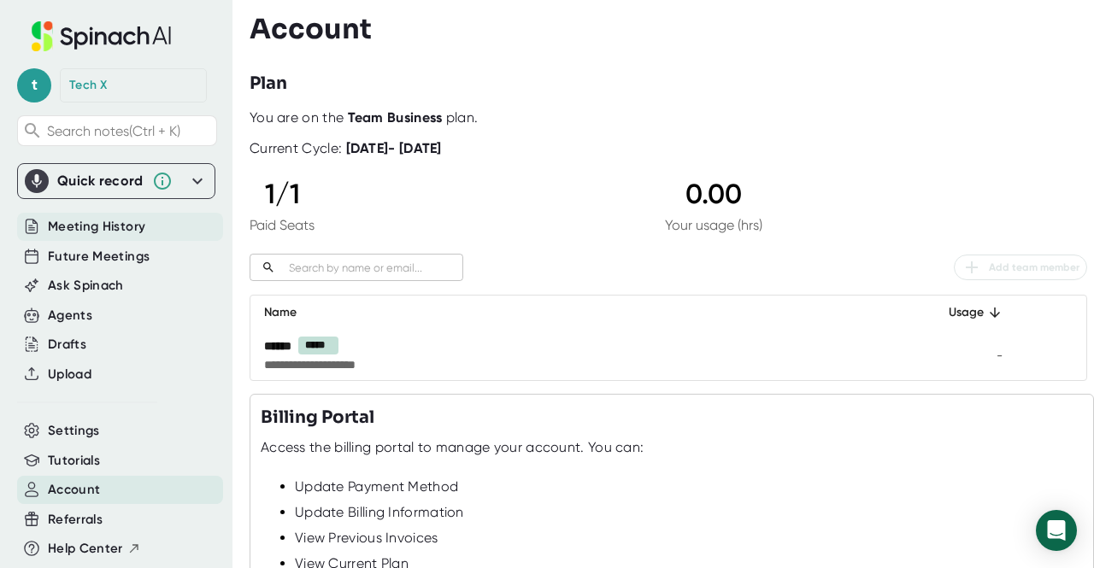
click at [108, 230] on span "Meeting History" at bounding box center [96, 227] width 97 height 20
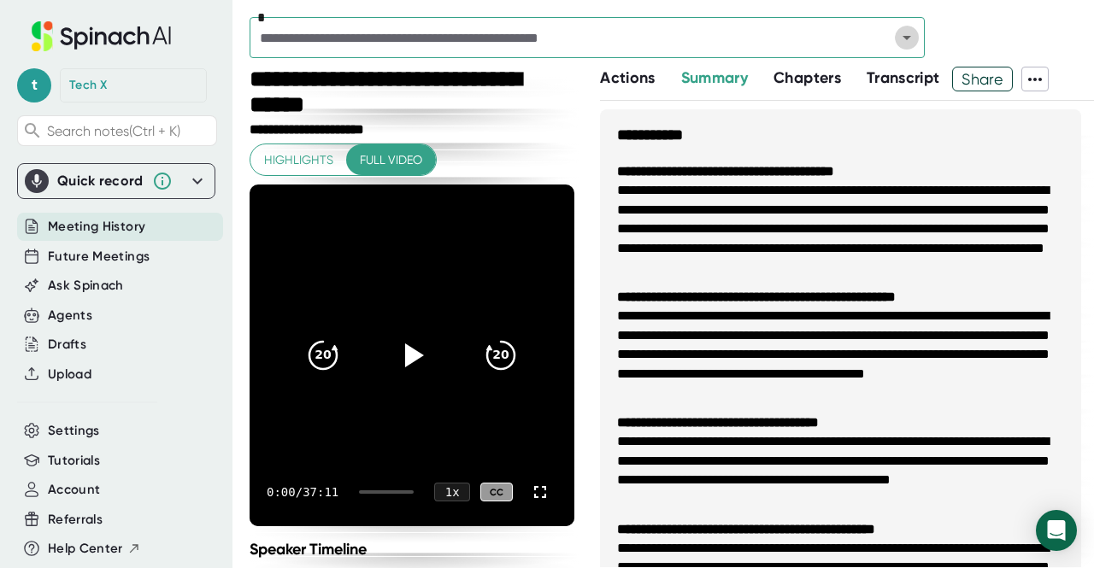
click at [906, 40] on icon "Open" at bounding box center [906, 37] width 21 height 21
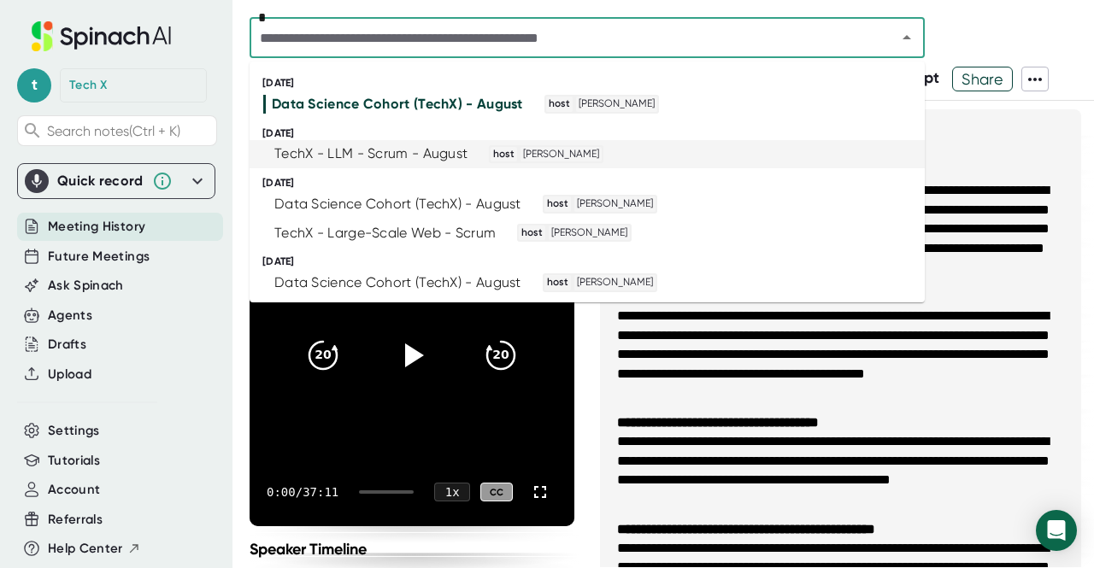
click at [380, 149] on div "TechX - LLM - Scrum - August" at bounding box center [370, 153] width 193 height 17
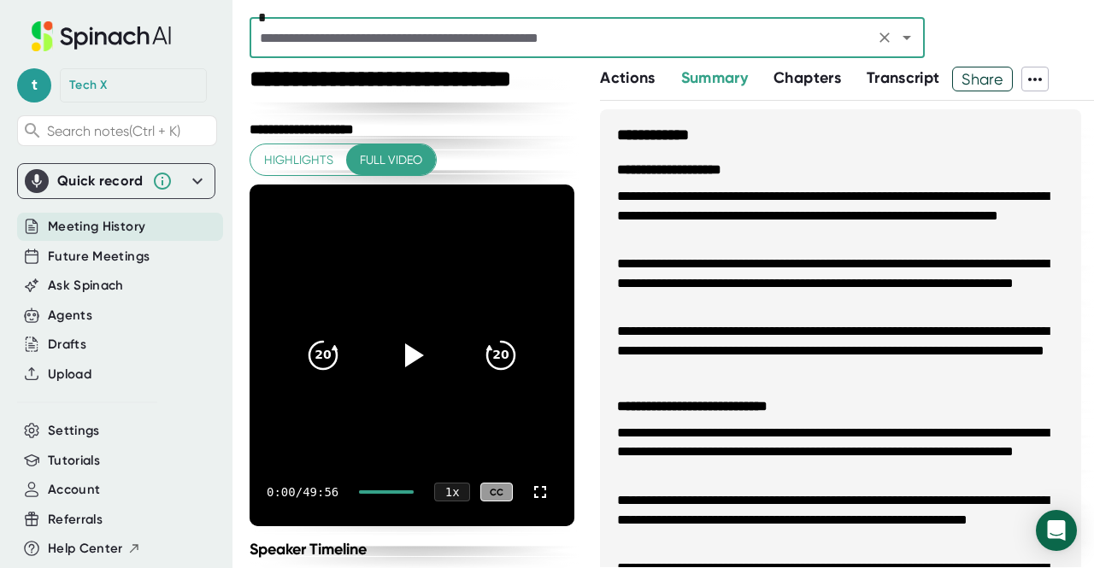
click at [489, 126] on div "**********" at bounding box center [413, 130] width 329 height 16
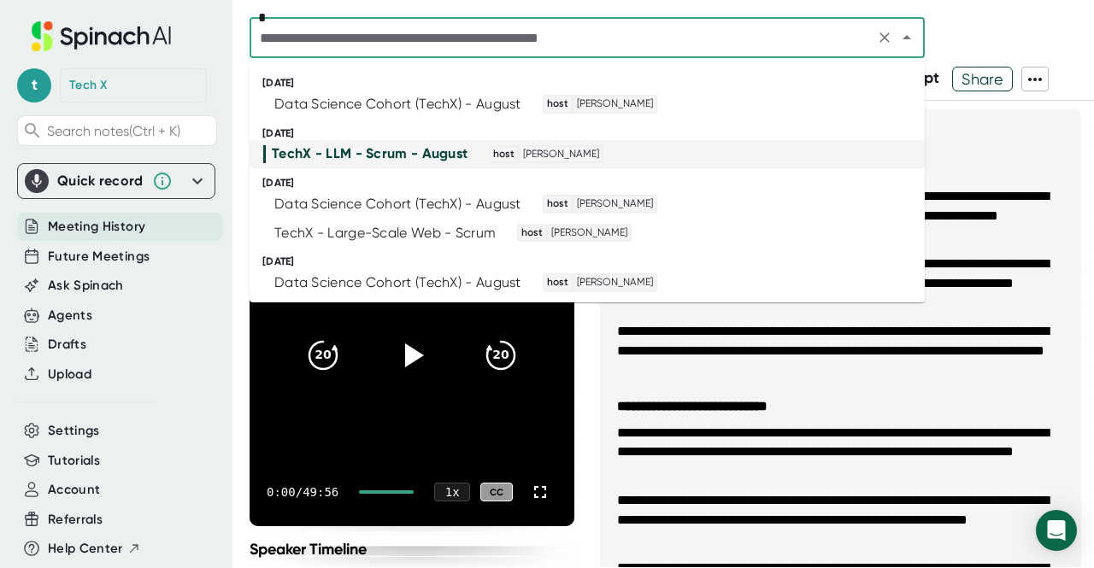
click at [347, 43] on input "text" at bounding box center [562, 38] width 614 height 24
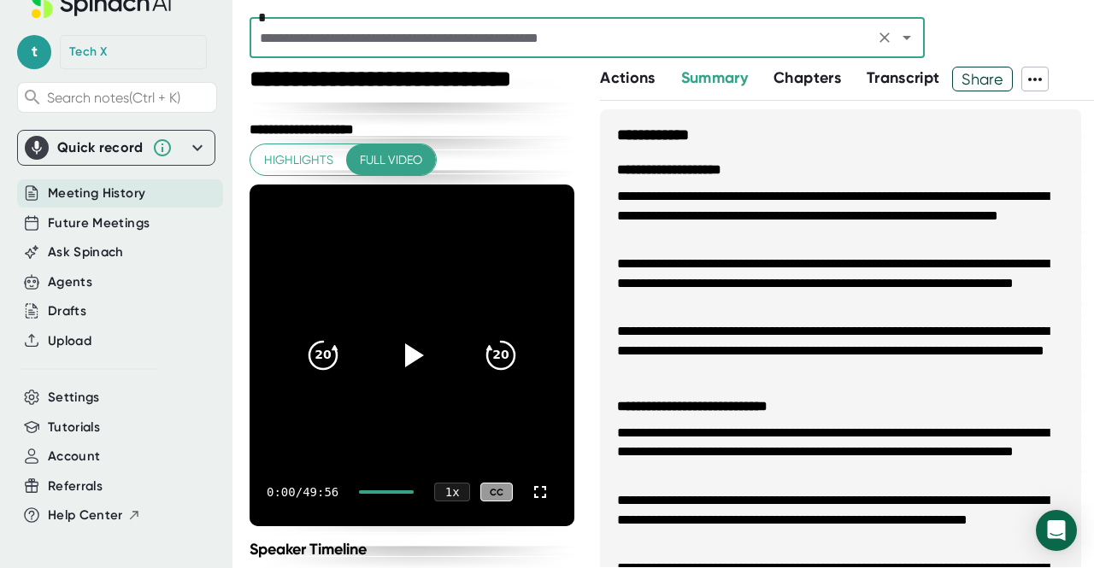
click at [400, 42] on input "text" at bounding box center [562, 38] width 614 height 24
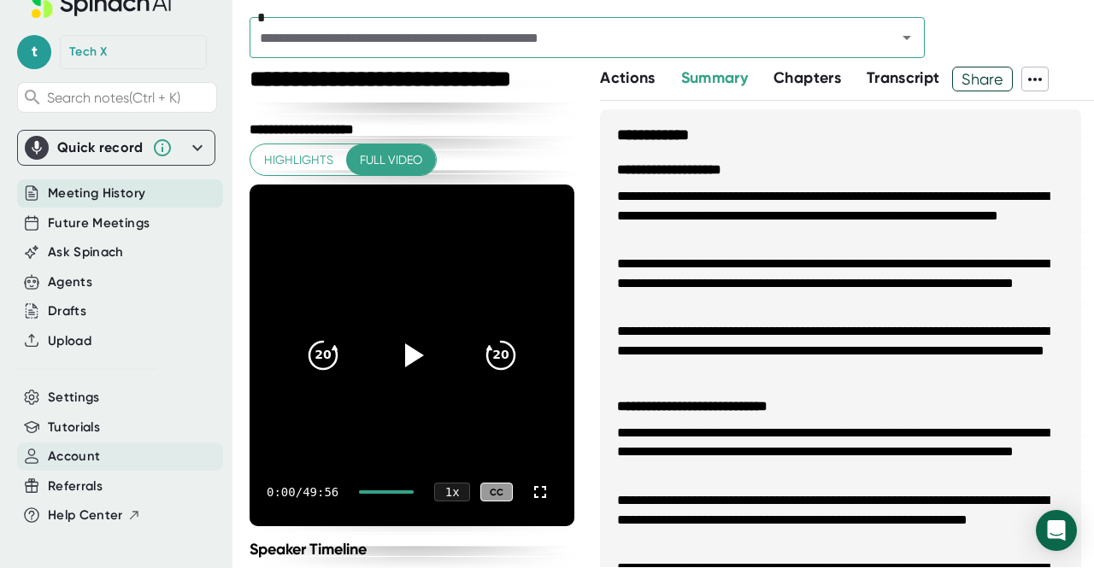
click at [58, 447] on span "Account" at bounding box center [74, 457] width 52 height 20
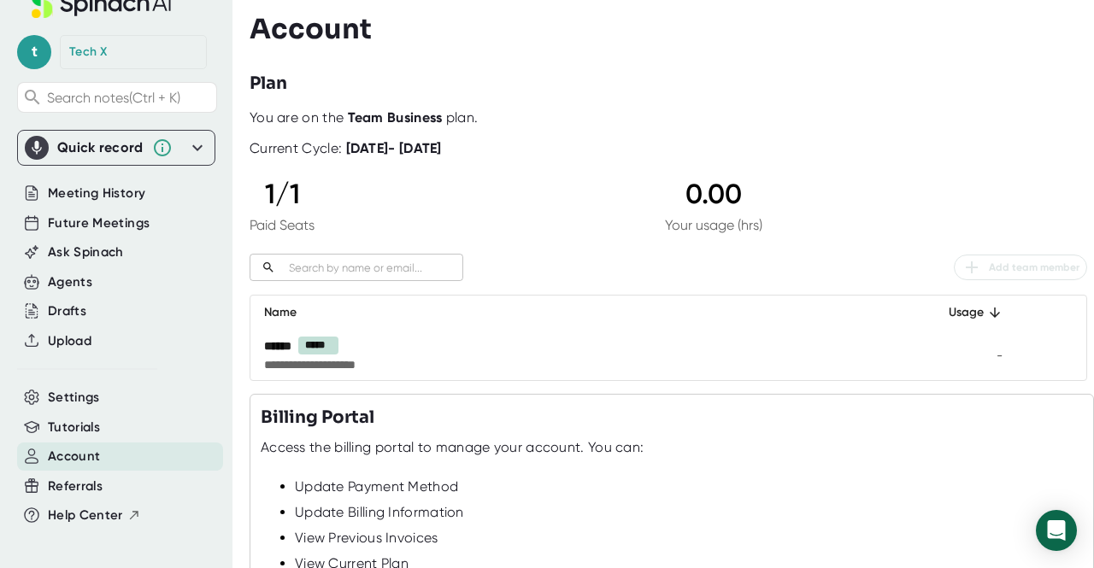
scroll to position [224, 0]
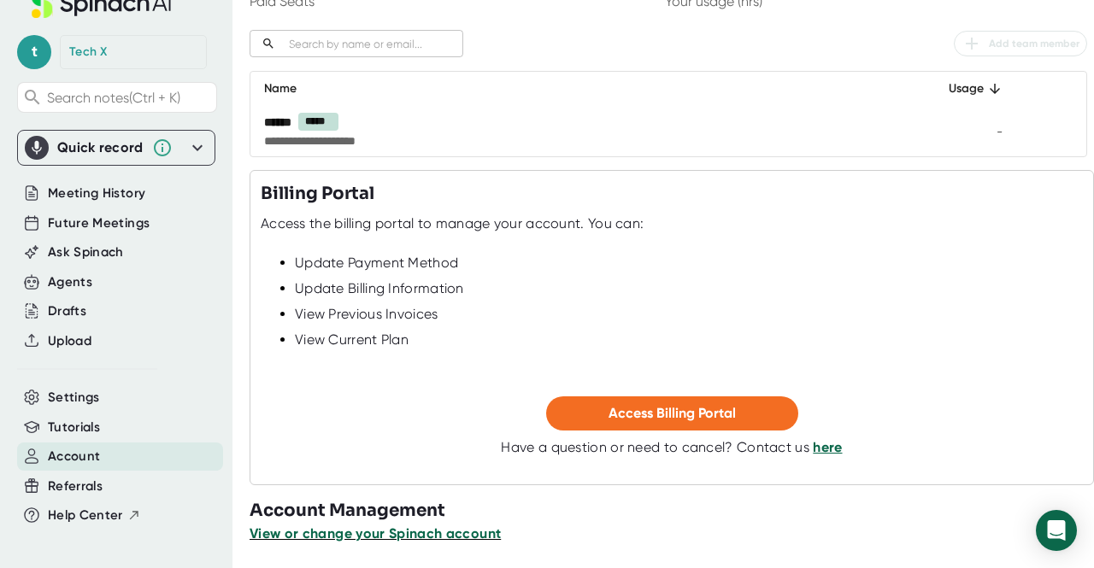
click at [361, 532] on span "View or change your Spinach account" at bounding box center [374, 533] width 251 height 16
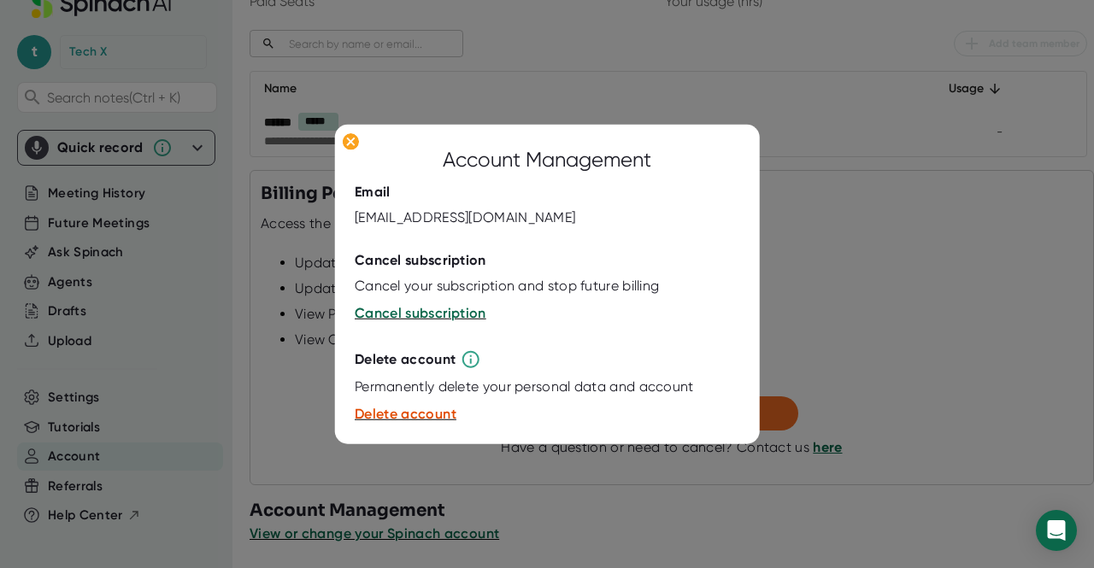
click at [822, 237] on div at bounding box center [547, 284] width 1094 height 568
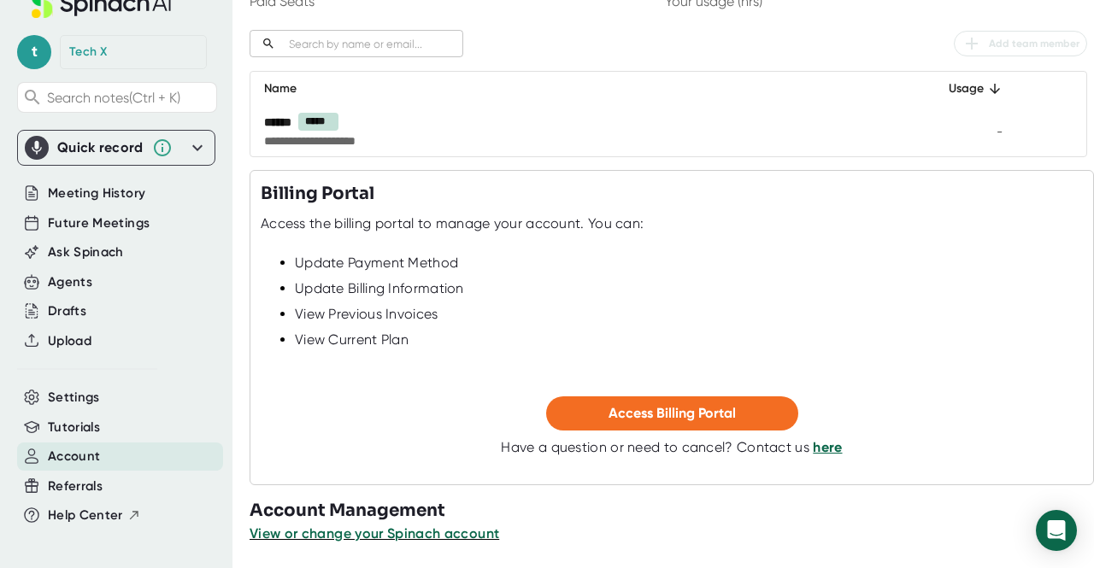
scroll to position [0, 0]
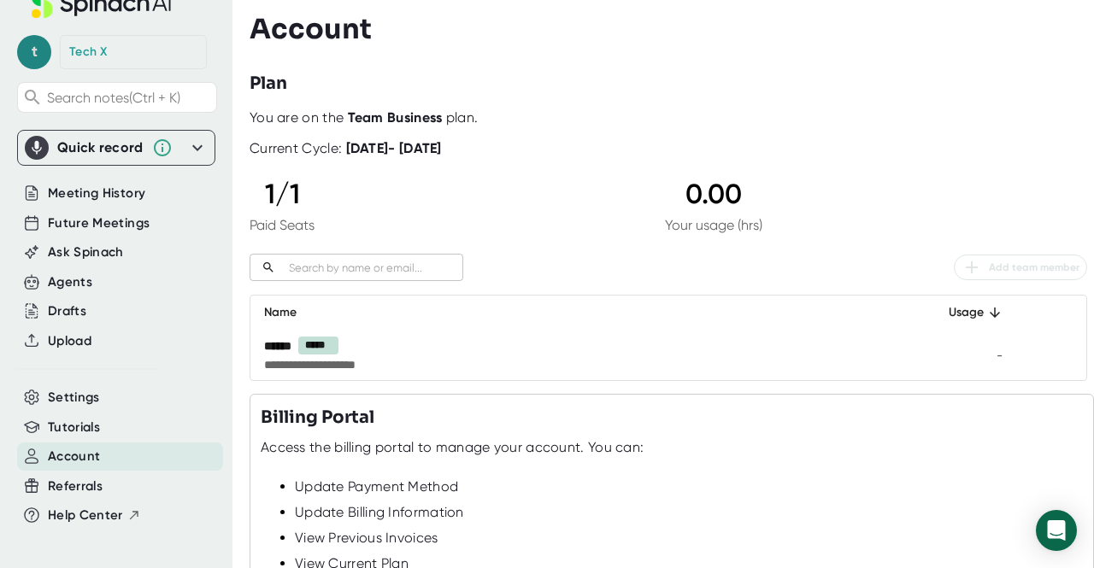
drag, startPoint x: 90, startPoint y: 37, endPoint x: 21, endPoint y: 42, distance: 69.4
click at [21, 42] on div "t Tech X" at bounding box center [116, 52] width 198 height 34
click at [21, 42] on span "t" at bounding box center [34, 52] width 34 height 34
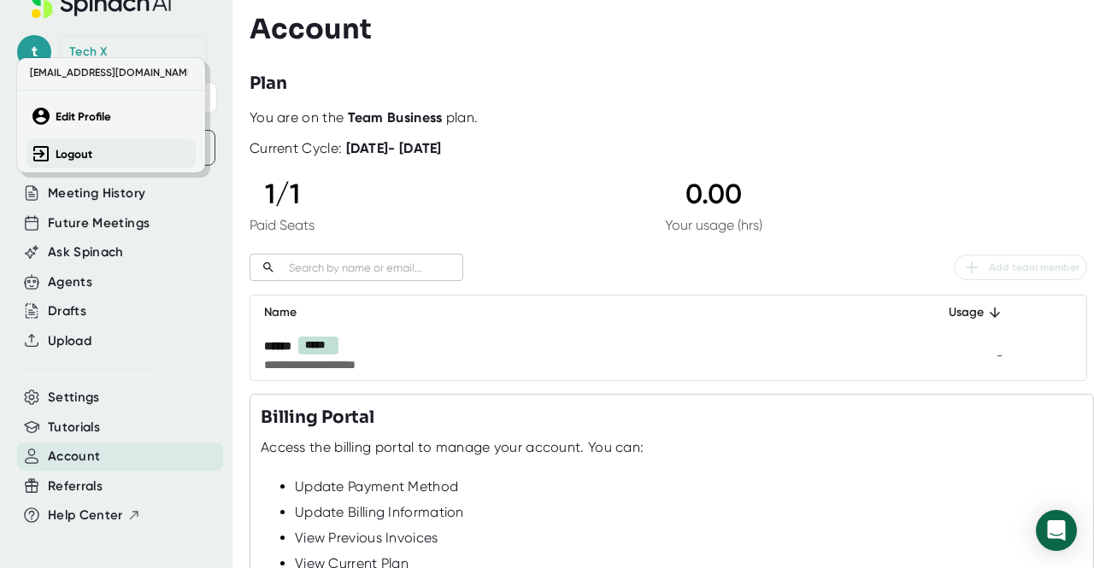
click at [63, 148] on b "Logout" at bounding box center [74, 154] width 37 height 15
